Goal: Task Accomplishment & Management: Manage account settings

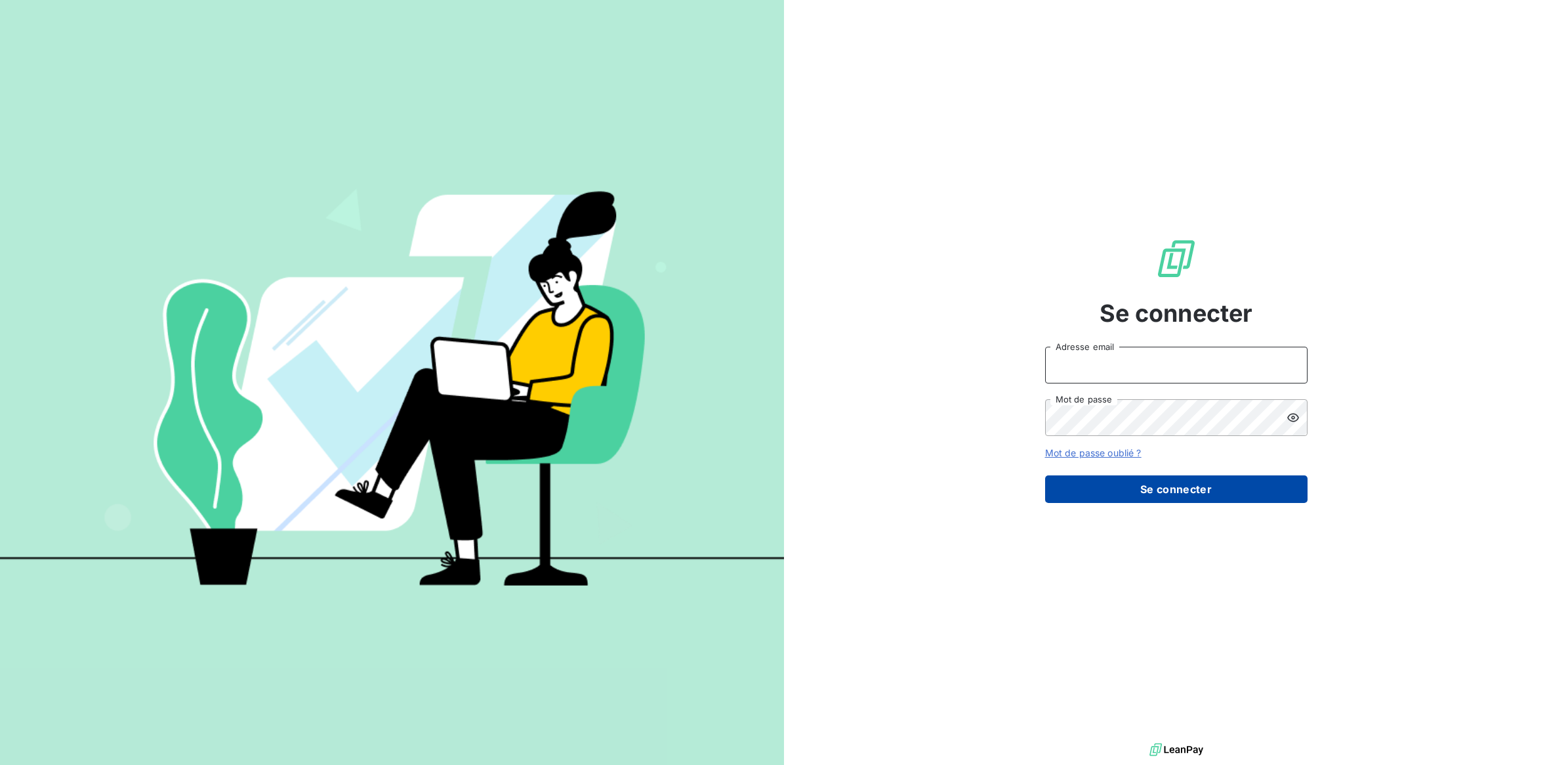
type input "eloise@revolt-location.com"
click at [1150, 489] on button "Se connecter" at bounding box center [1176, 489] width 263 height 27
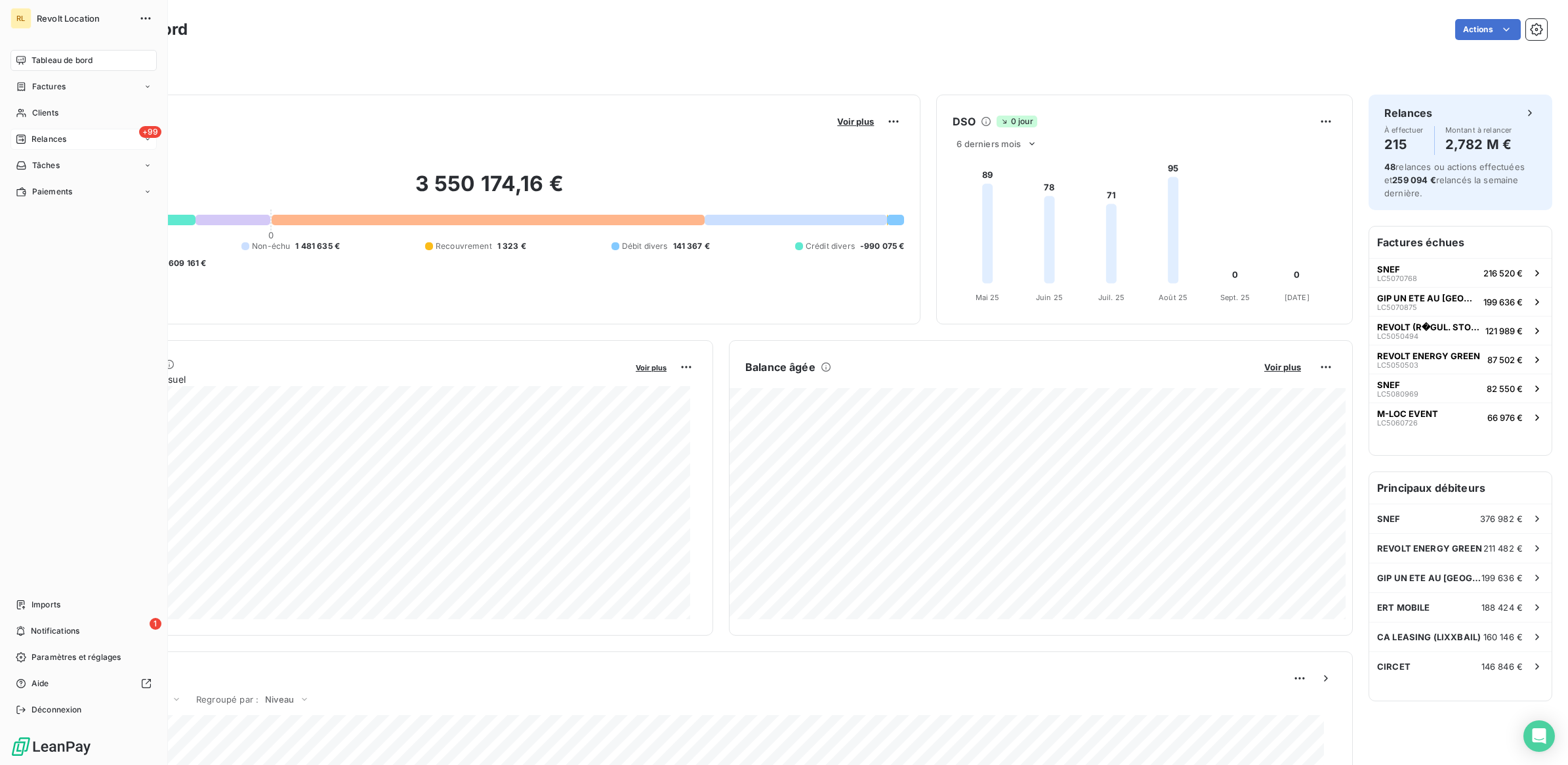
click at [43, 141] on span "Relances" at bounding box center [49, 139] width 34 height 11
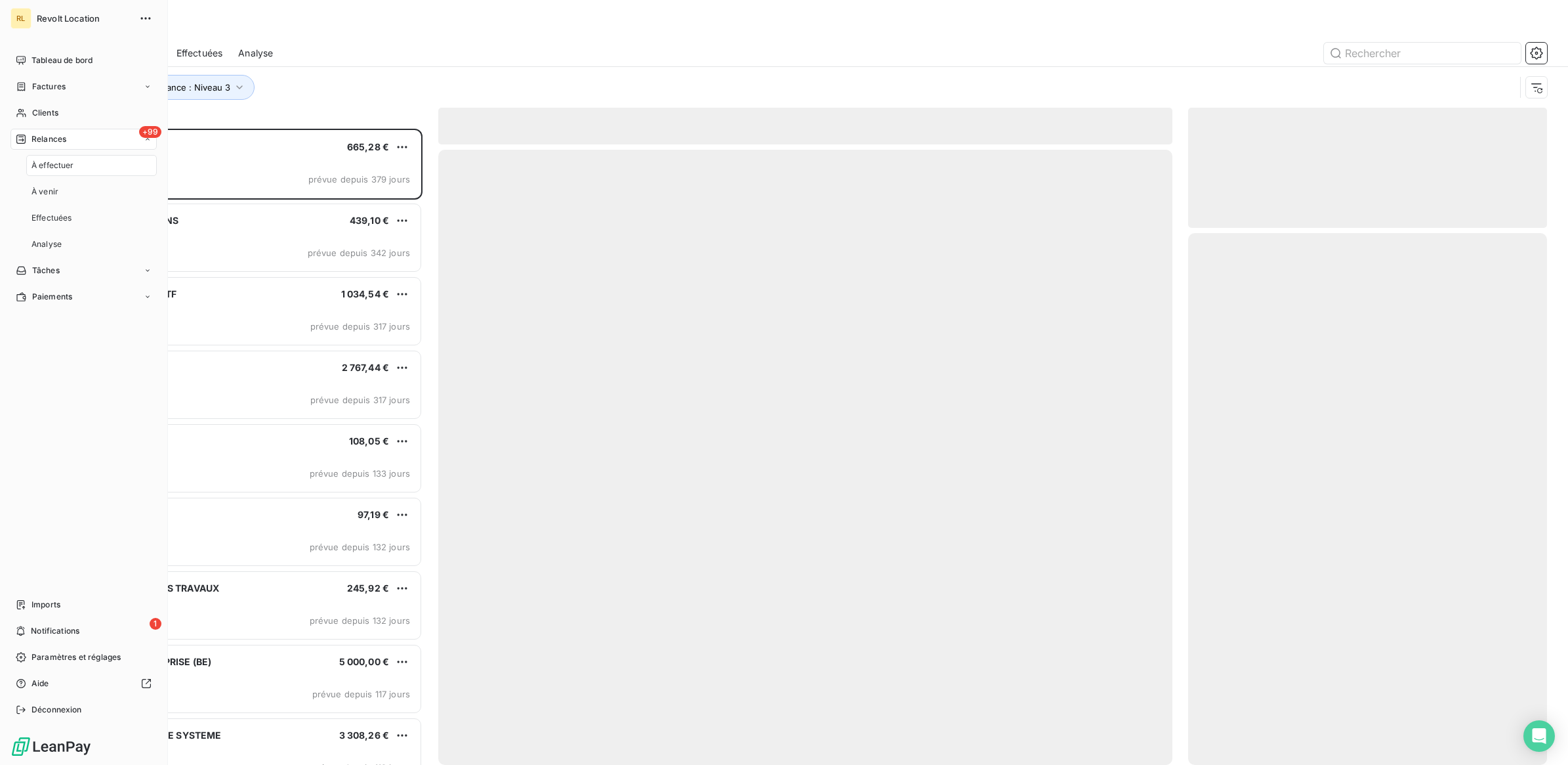
scroll to position [624, 347]
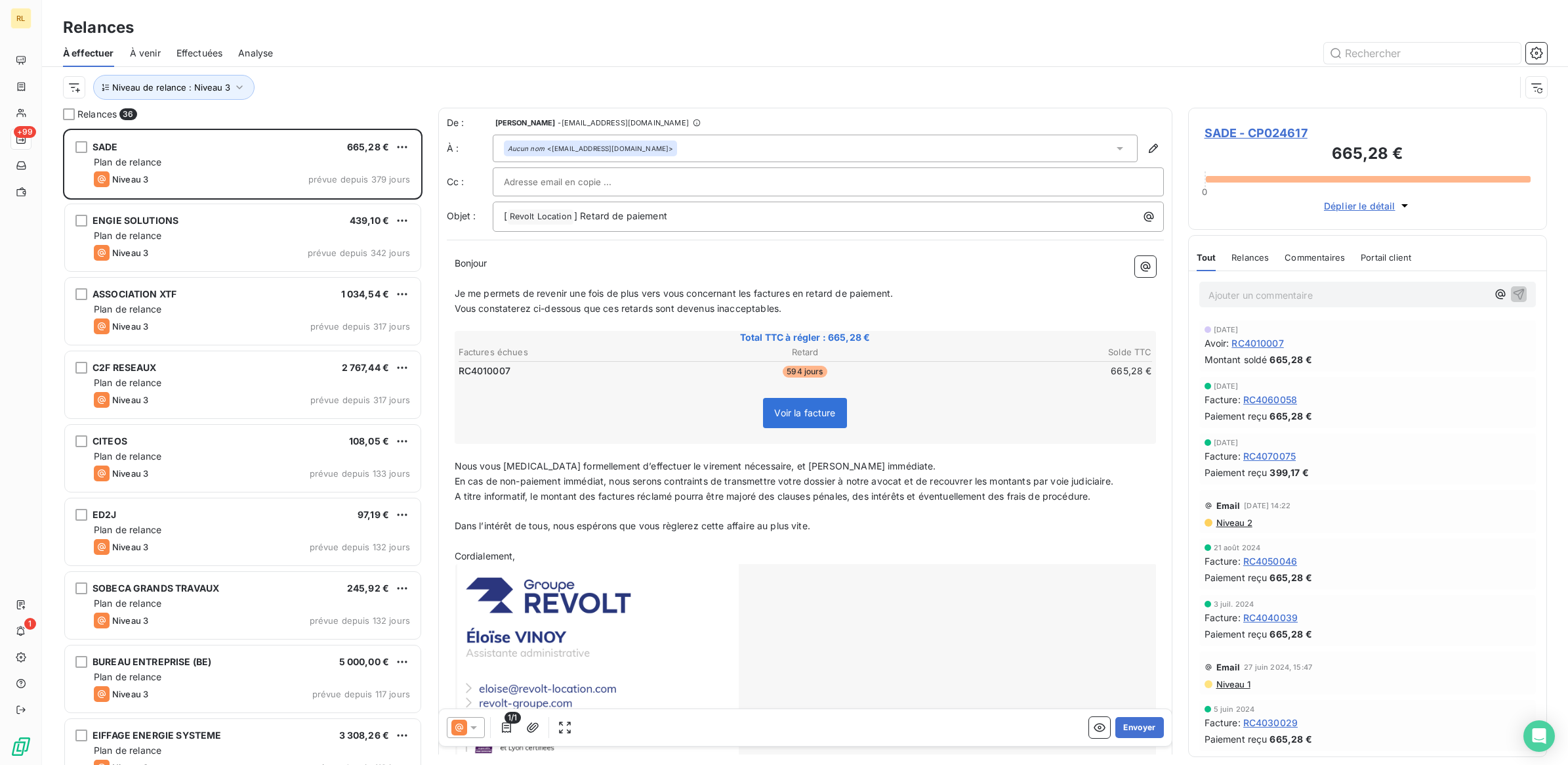
click at [530, 24] on div "Relances" at bounding box center [805, 27] width 1527 height 24
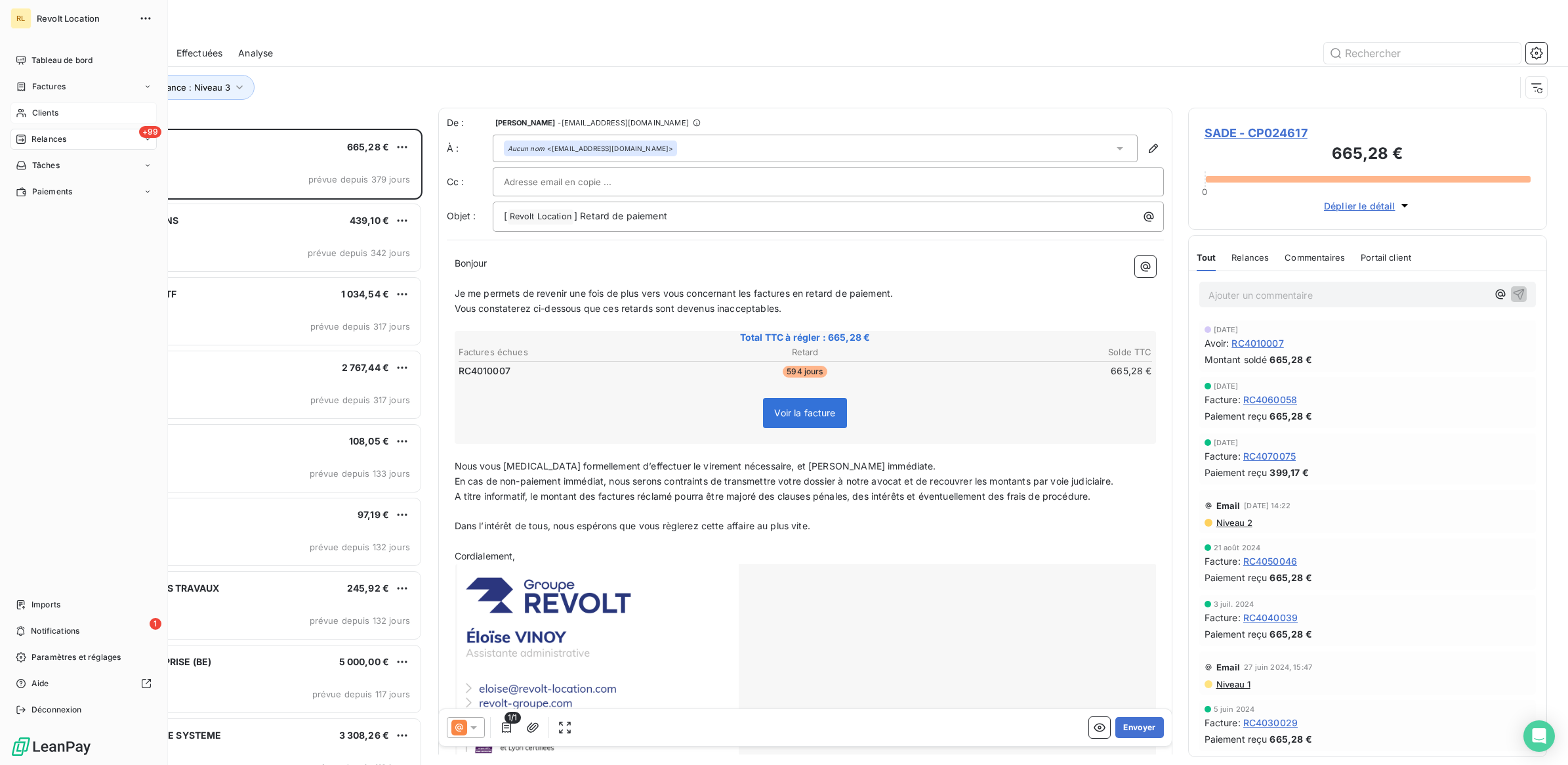
click at [48, 113] on span "Clients" at bounding box center [45, 112] width 26 height 11
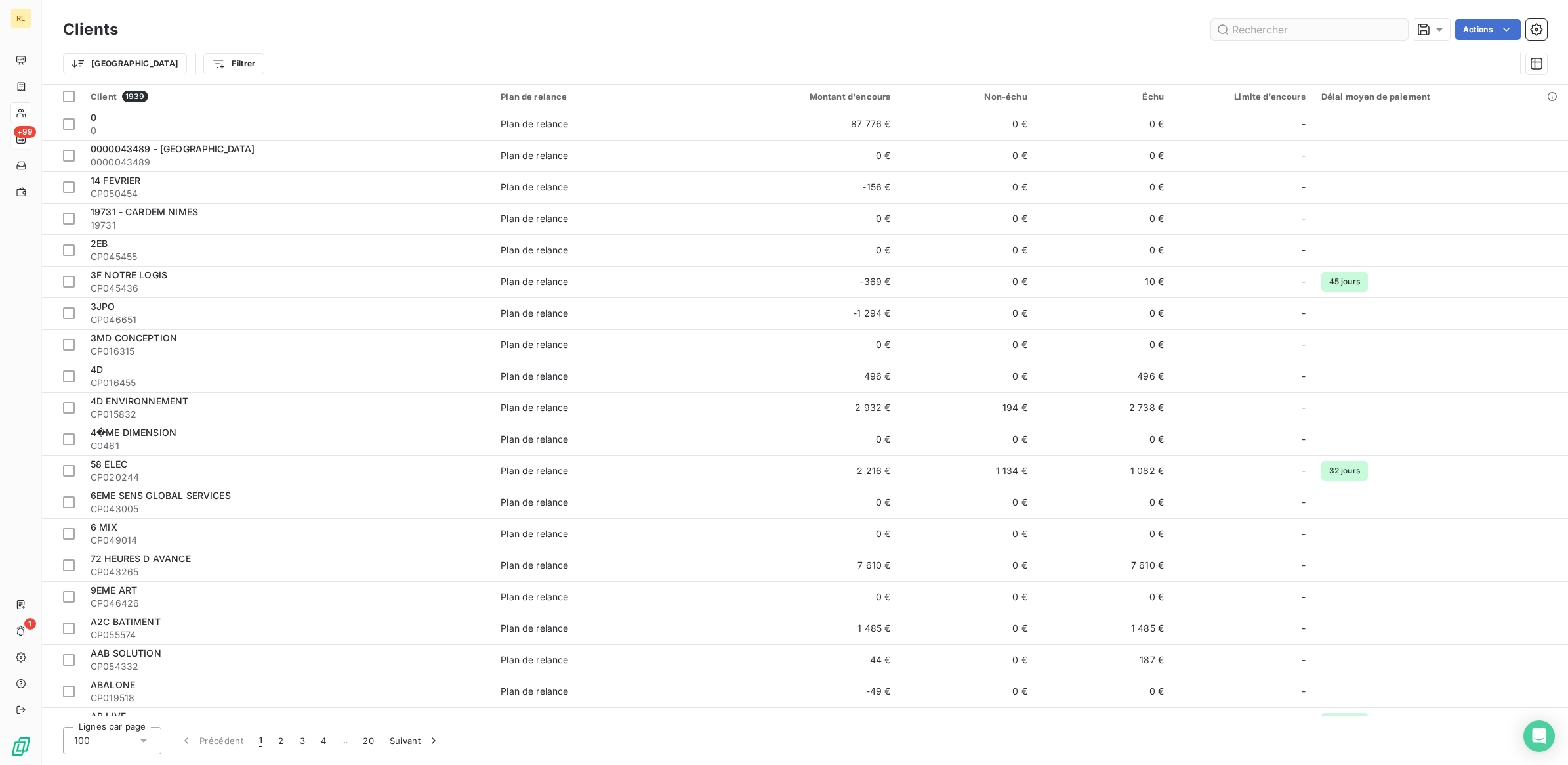
click at [1306, 30] on input "text" at bounding box center [1310, 30] width 197 height 21
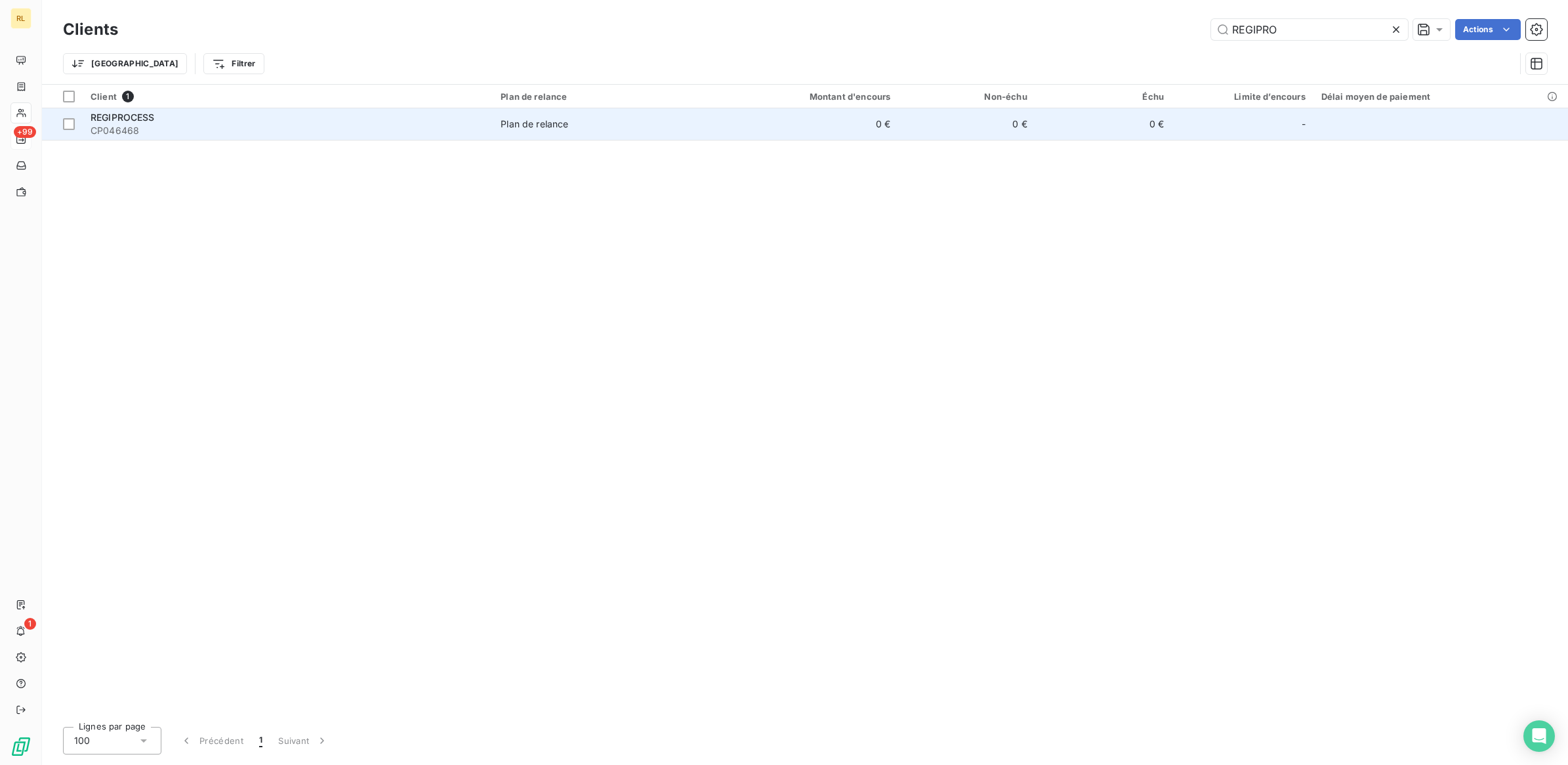
type input "REGIPRO"
click at [415, 127] on span "CP046468" at bounding box center [287, 131] width 394 height 13
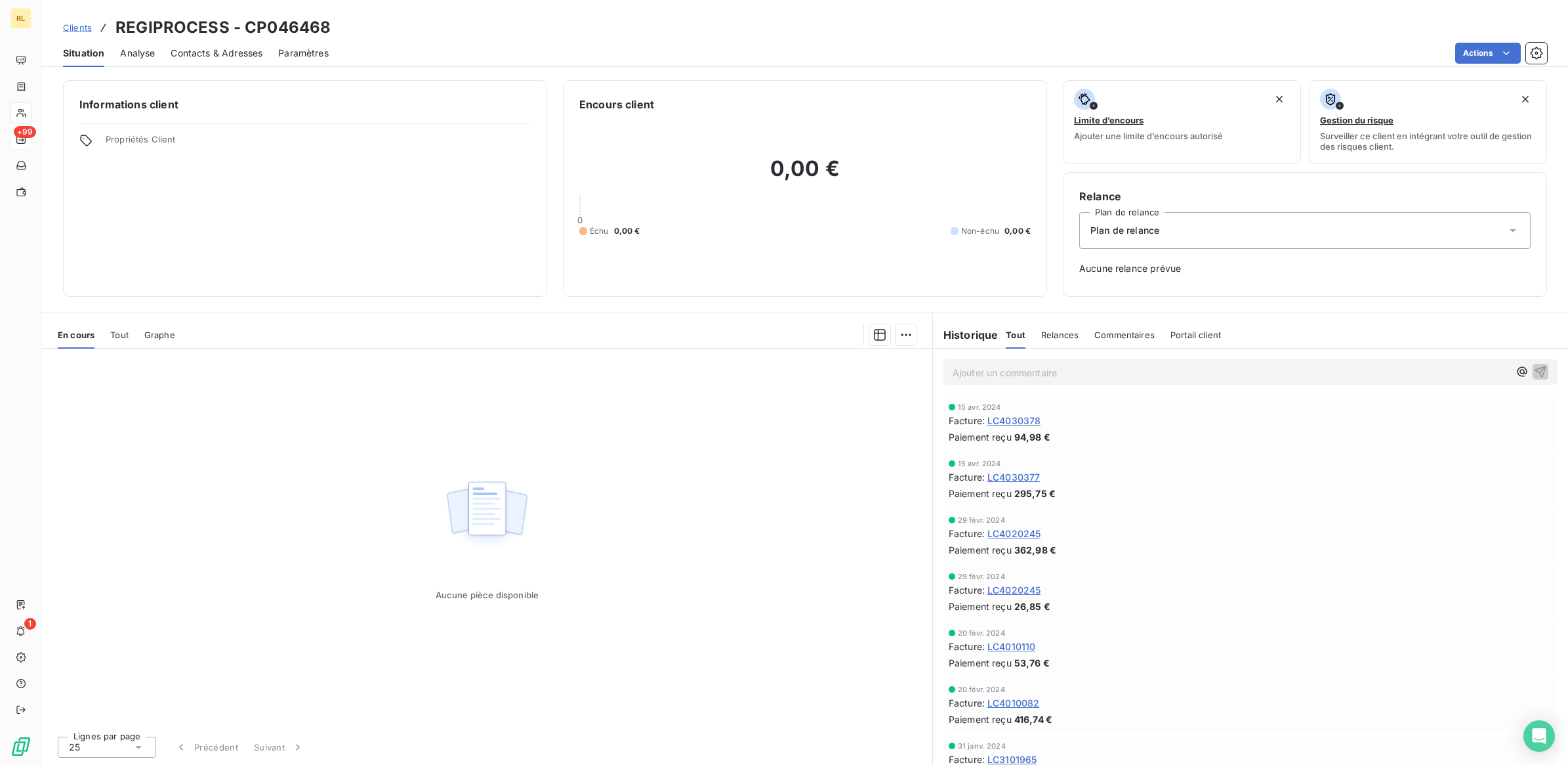
click at [999, 373] on p "Ajouter un commentaire ﻿" at bounding box center [1230, 372] width 556 height 17
click at [1534, 370] on icon "button" at bounding box center [1541, 371] width 13 height 13
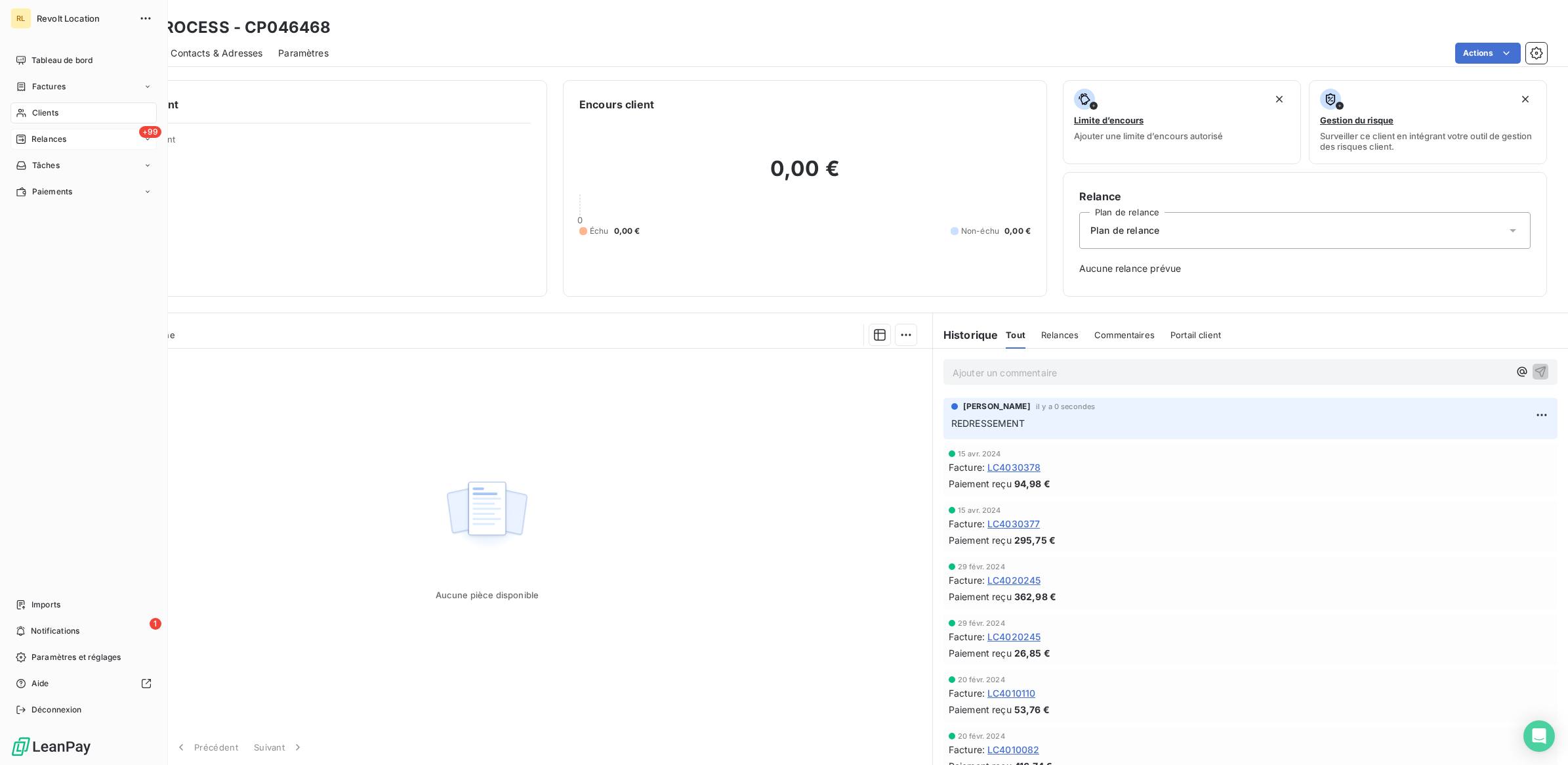
click at [50, 115] on span "Clients" at bounding box center [45, 112] width 26 height 11
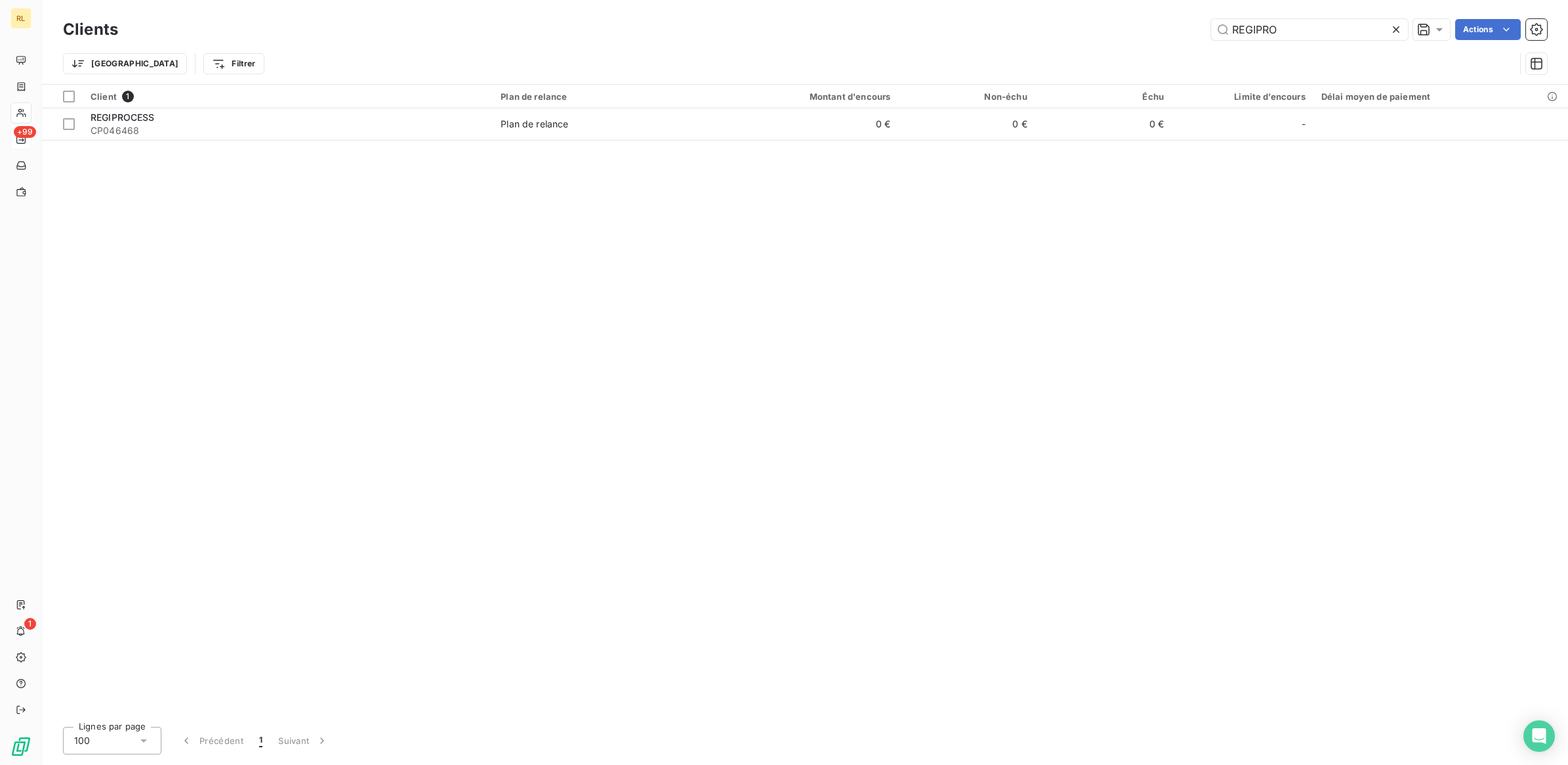
drag, startPoint x: 1283, startPoint y: 28, endPoint x: 1100, endPoint y: 27, distance: 183.0
click at [1116, 33] on div "REGIPRO Actions" at bounding box center [840, 30] width 1414 height 21
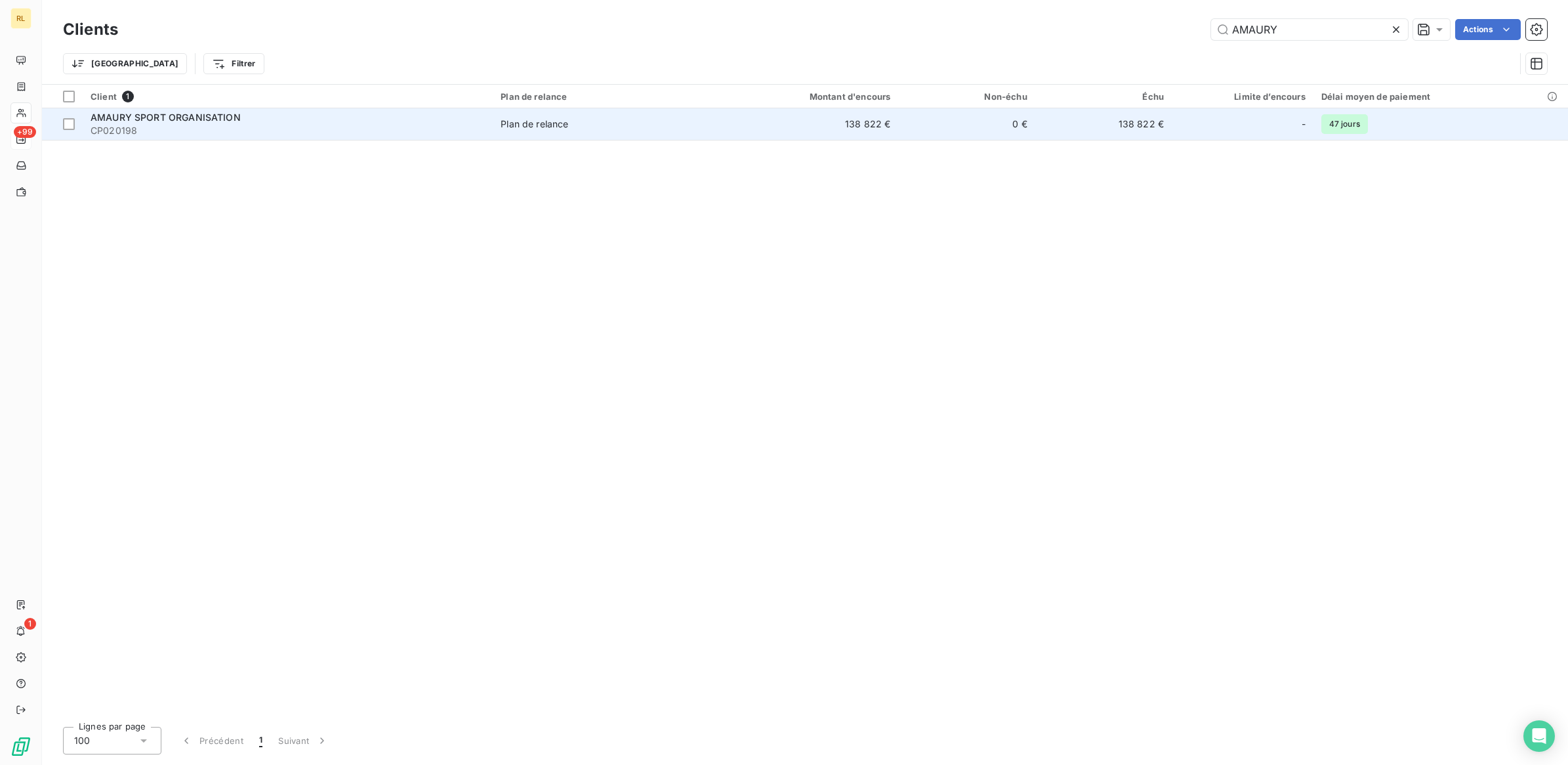
type input "AMAURY"
click at [763, 132] on td "138 822 €" at bounding box center [807, 124] width 183 height 32
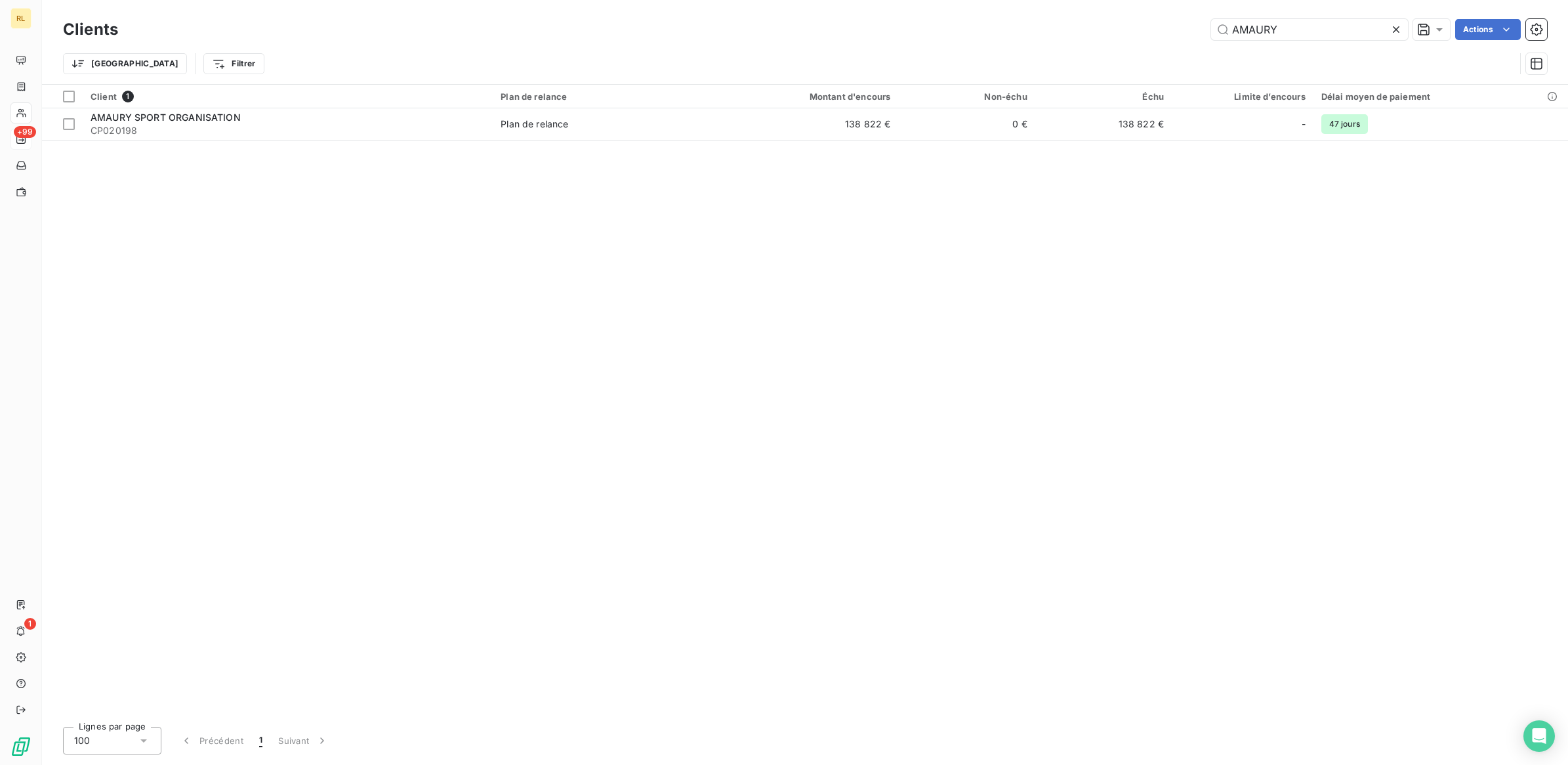
drag, startPoint x: 1291, startPoint y: 32, endPoint x: 1068, endPoint y: 22, distance: 223.2
click at [1075, 17] on div "Clients AMAURY Actions" at bounding box center [804, 29] width 1484 height 27
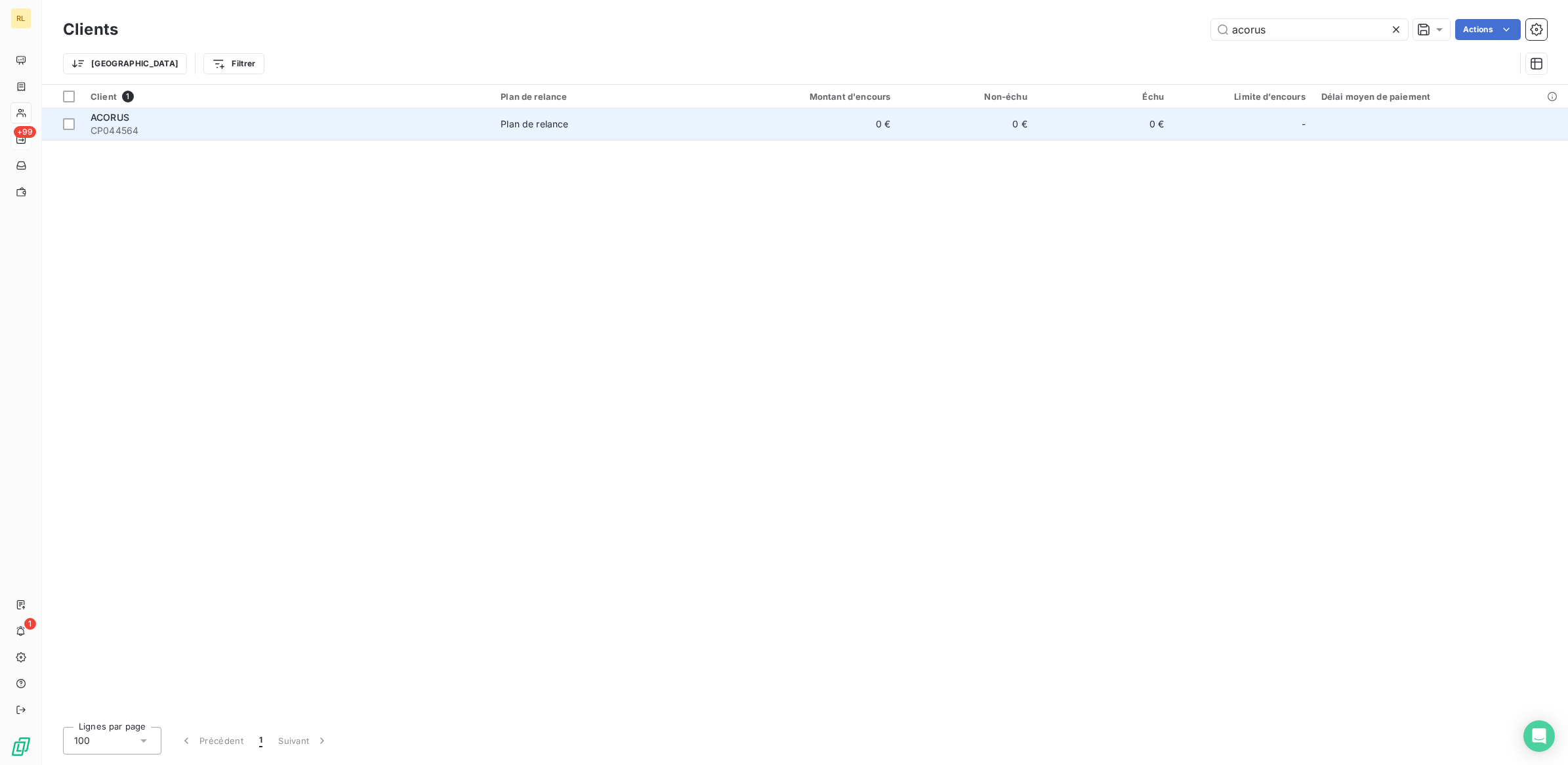
type input "acorus"
click at [267, 118] on div "ACORUS" at bounding box center [287, 117] width 394 height 13
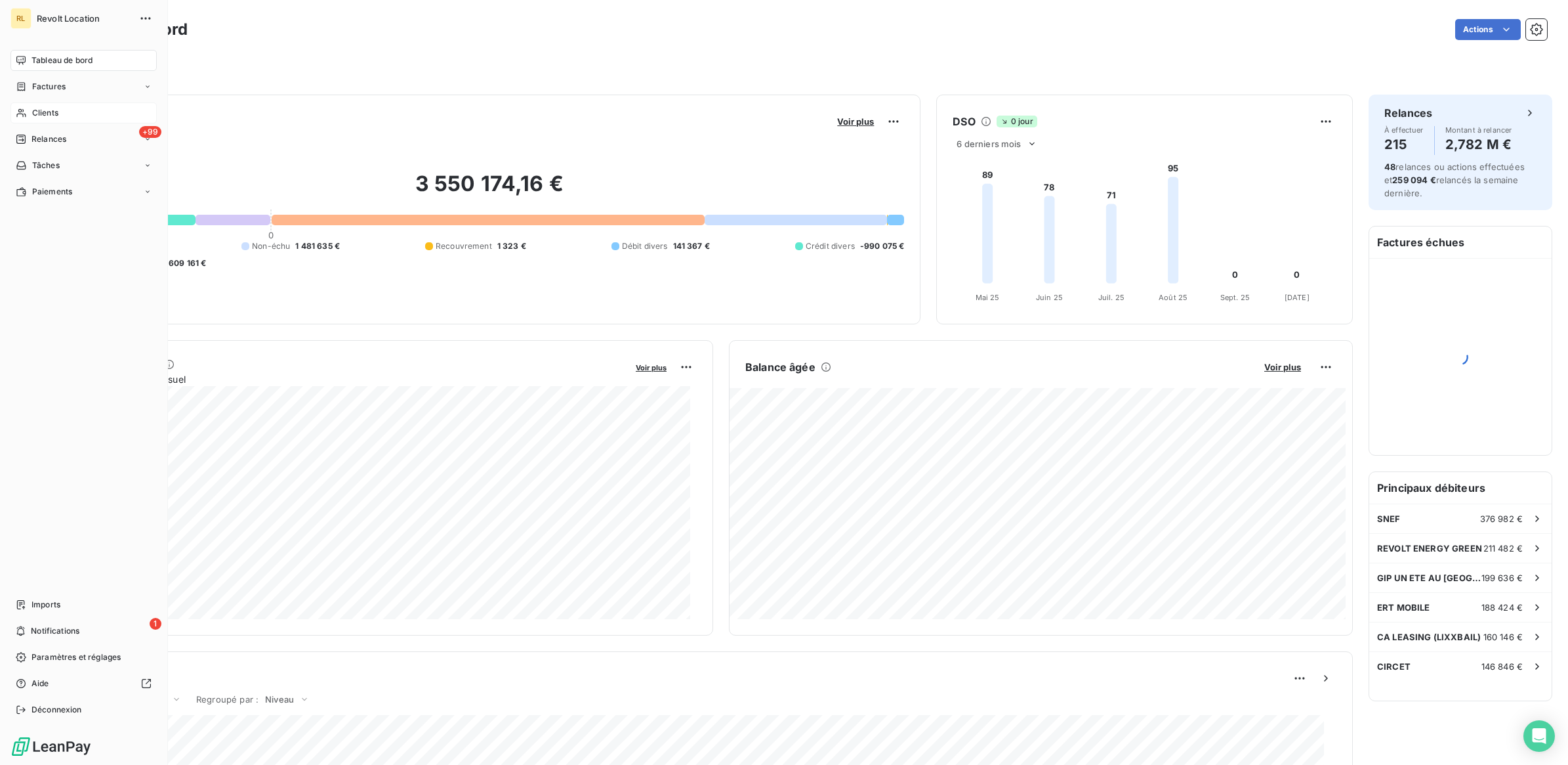
click at [45, 116] on span "Clients" at bounding box center [45, 112] width 26 height 11
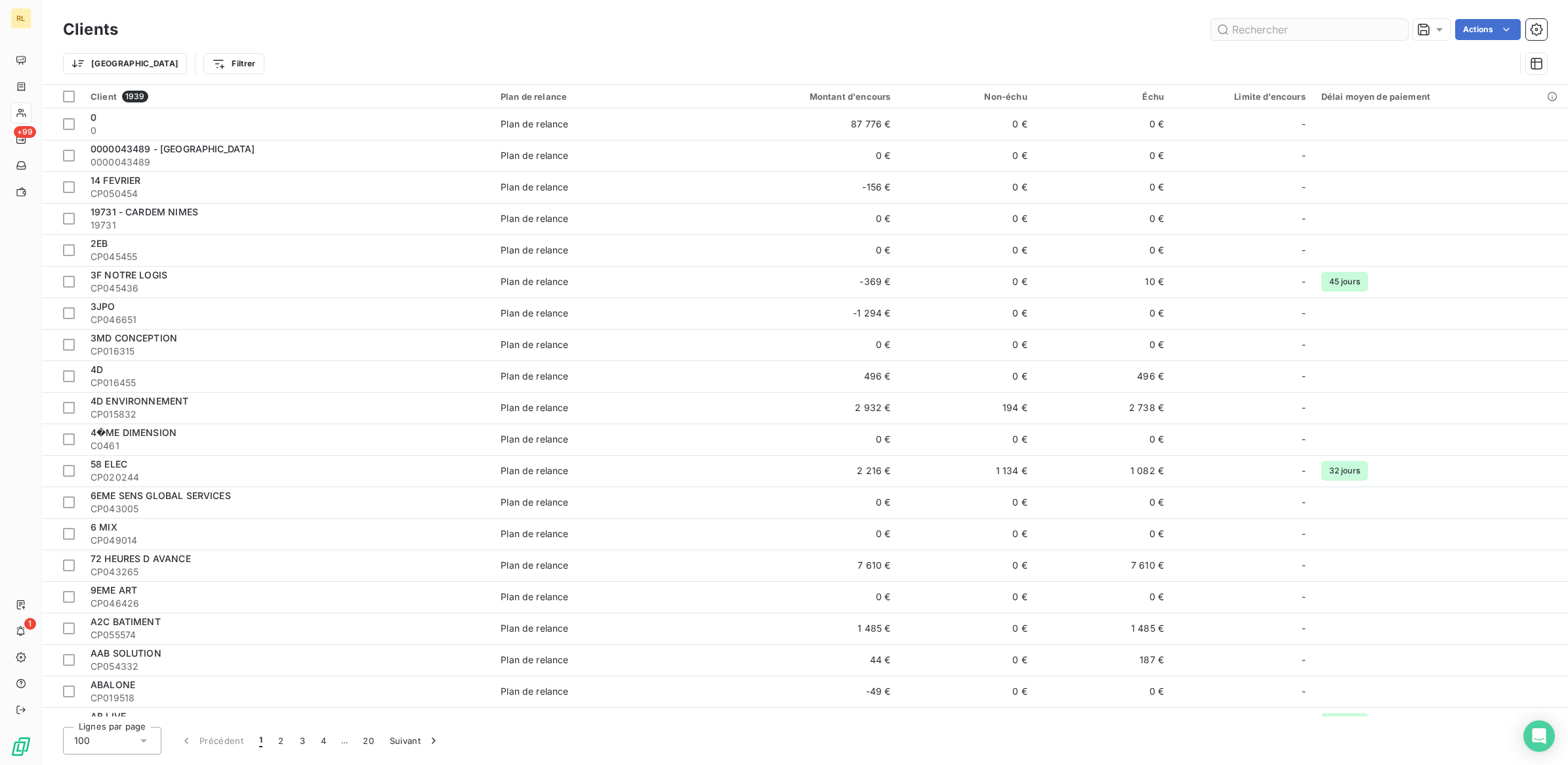
click at [1248, 33] on input "text" at bounding box center [1310, 30] width 197 height 21
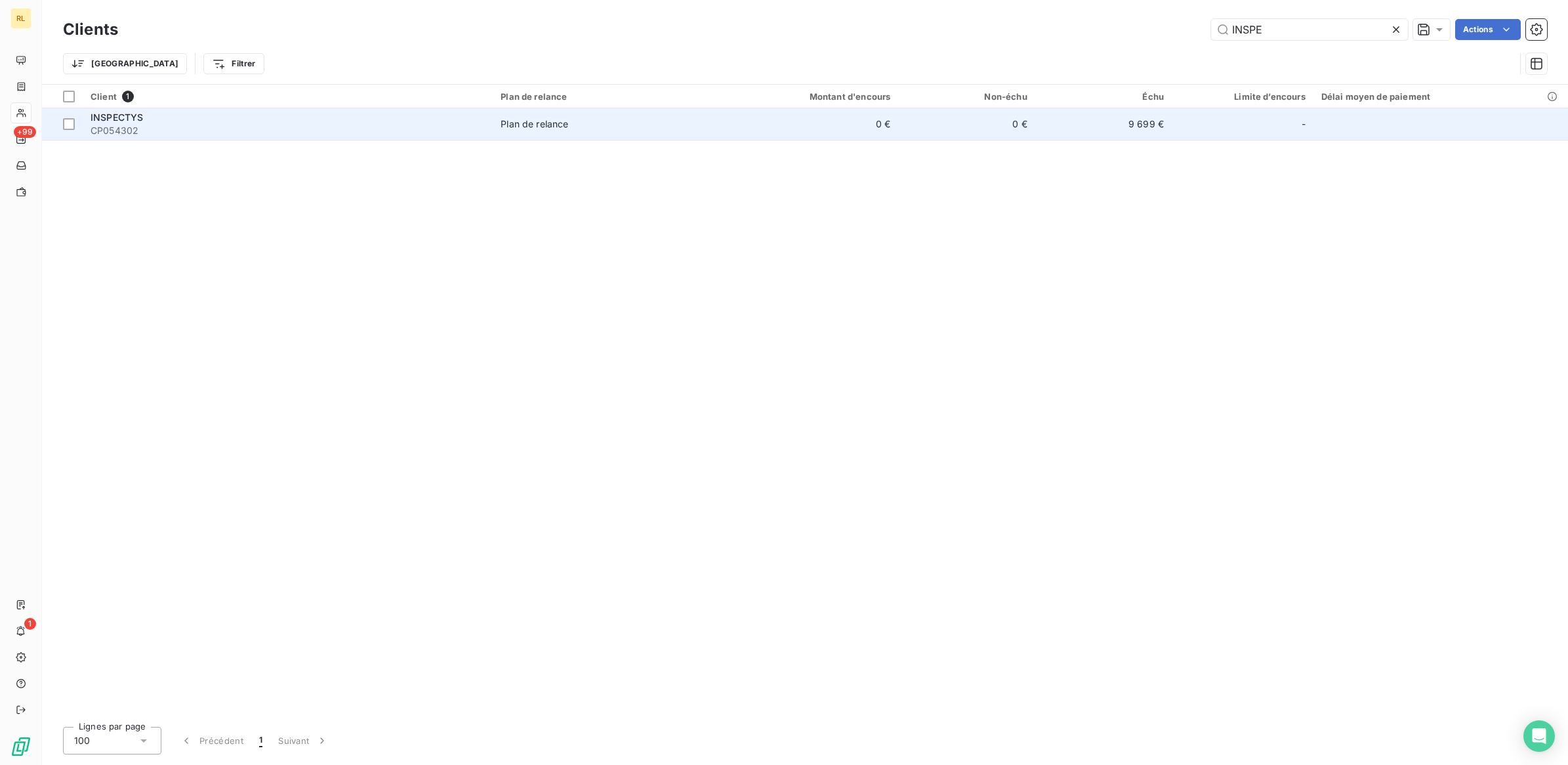
type input "INSPE"
click at [406, 131] on span "CP054302" at bounding box center [287, 131] width 394 height 13
